Goal: Information Seeking & Learning: Understand process/instructions

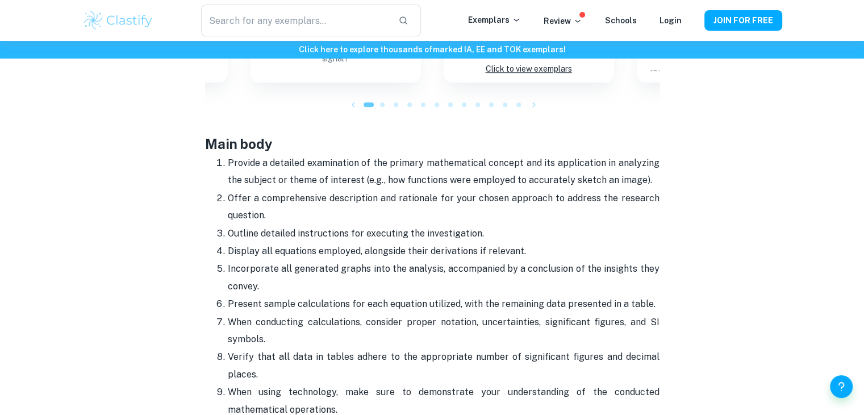
scroll to position [1449, 0]
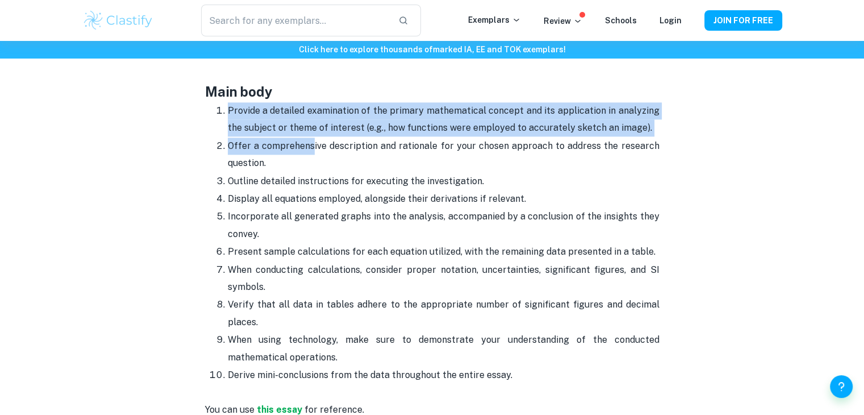
drag, startPoint x: 224, startPoint y: 106, endPoint x: 313, endPoint y: 148, distance: 97.9
click at [313, 148] on ol "Provide a detailed examination of the primary mathematical concept and its appl…" at bounding box center [432, 243] width 455 height 282
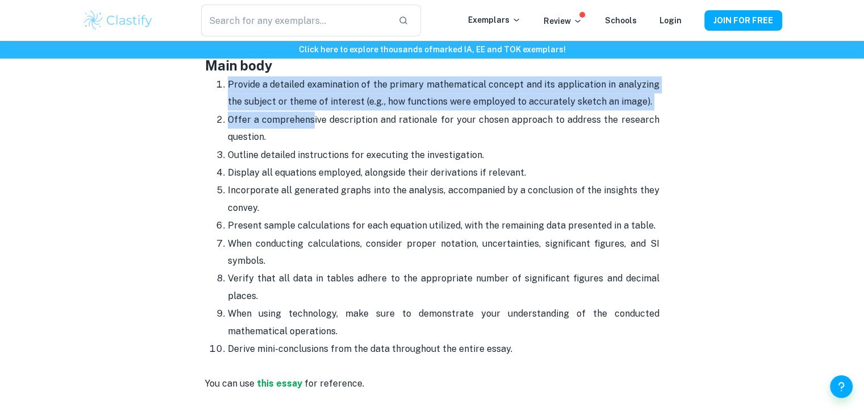
scroll to position [1477, 0]
click at [261, 122] on p "Offer a comprehensive description and rationale for your chosen approach to add…" at bounding box center [444, 127] width 432 height 35
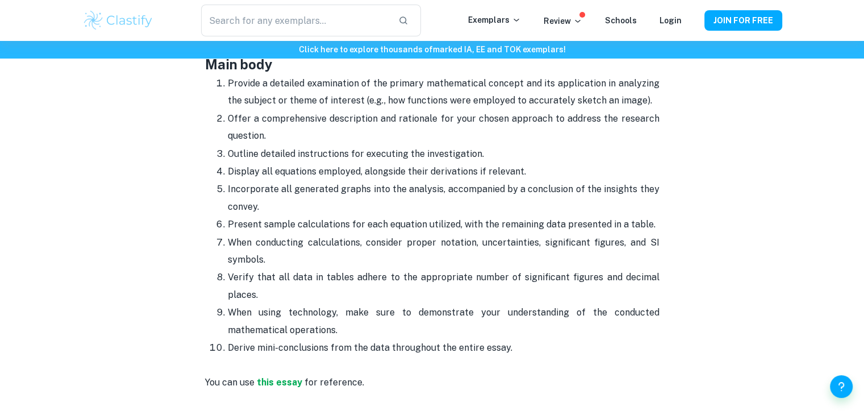
drag, startPoint x: 228, startPoint y: 82, endPoint x: 521, endPoint y: 350, distance: 397.0
click at [521, 350] on ol "Provide a detailed examination of the primary mathematical concept and its appl…" at bounding box center [432, 215] width 455 height 282
click at [444, 294] on p "Verify that all data in tables adhere to the appropriate number of significant …" at bounding box center [444, 285] width 432 height 35
drag, startPoint x: 223, startPoint y: 79, endPoint x: 252, endPoint y: 93, distance: 32.0
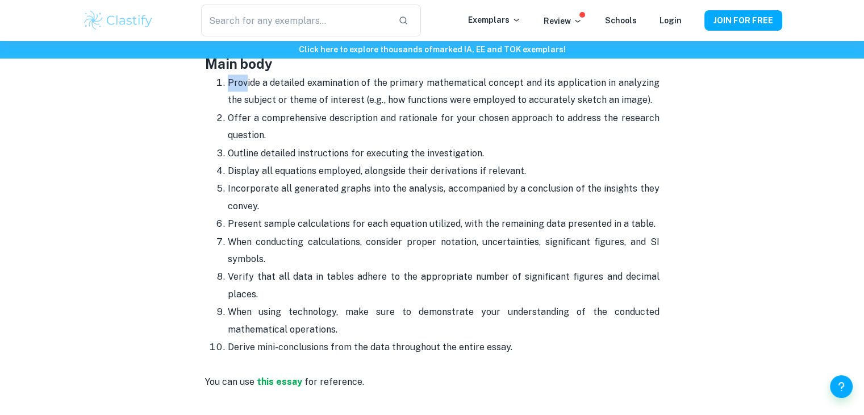
click at [252, 93] on li "Provide a detailed examination of the primary mathematical concept and its appl…" at bounding box center [444, 91] width 432 height 35
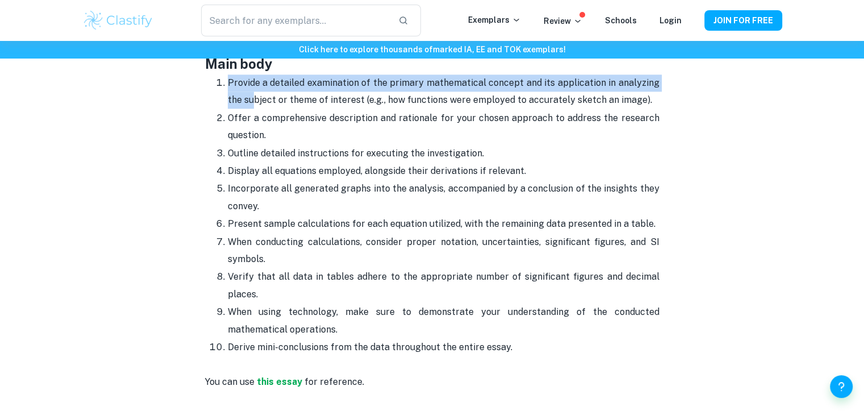
click at [238, 87] on p "Provide a detailed examination of the primary mathematical concept and its appl…" at bounding box center [444, 91] width 432 height 35
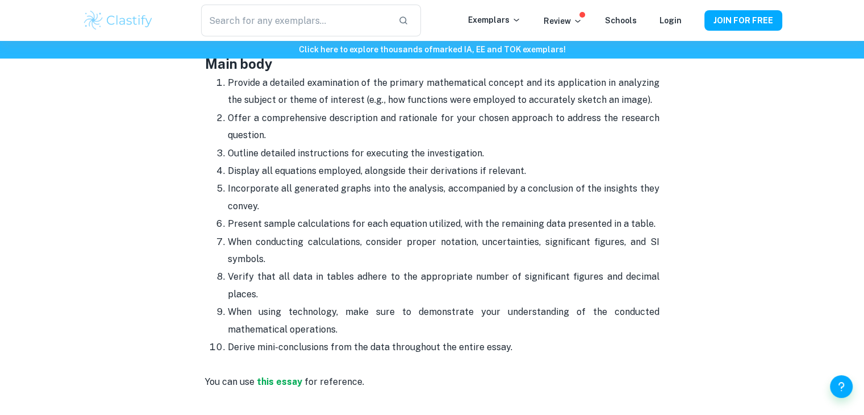
drag, startPoint x: 227, startPoint y: 76, endPoint x: 513, endPoint y: 342, distance: 389.7
click at [513, 342] on ol "Provide a detailed examination of the primary mathematical concept and its appl…" at bounding box center [432, 215] width 455 height 282
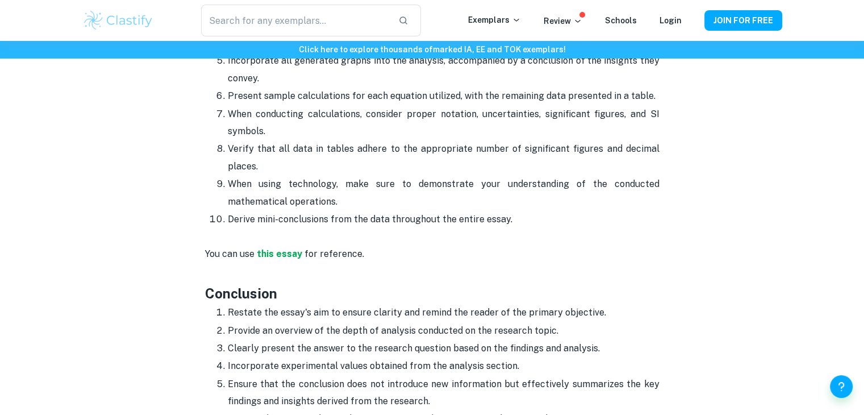
scroll to position [1605, 0]
click at [550, 152] on p "Verify that all data in tables adhere to the appropriate number of significant …" at bounding box center [444, 157] width 432 height 35
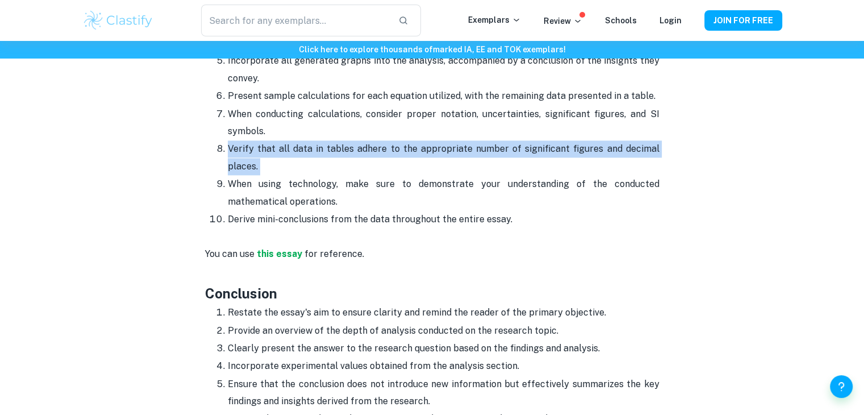
click at [550, 152] on p "Verify that all data in tables adhere to the appropriate number of significant …" at bounding box center [444, 157] width 432 height 35
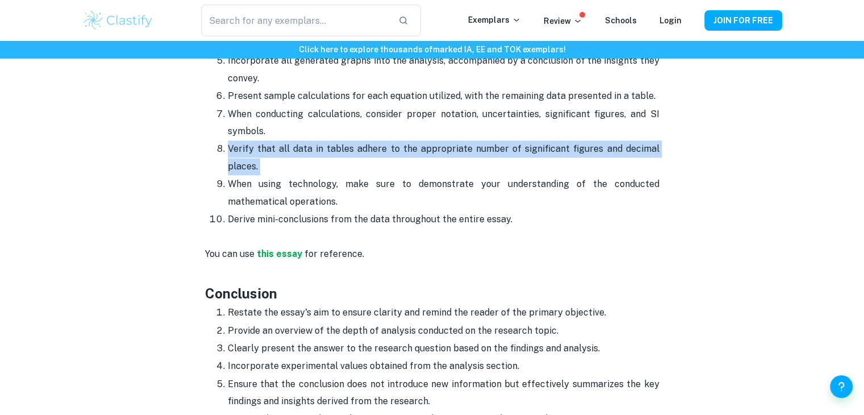
click at [550, 152] on p "Verify that all data in tables adhere to the appropriate number of significant …" at bounding box center [444, 157] width 432 height 35
